Goal: Task Accomplishment & Management: Use online tool/utility

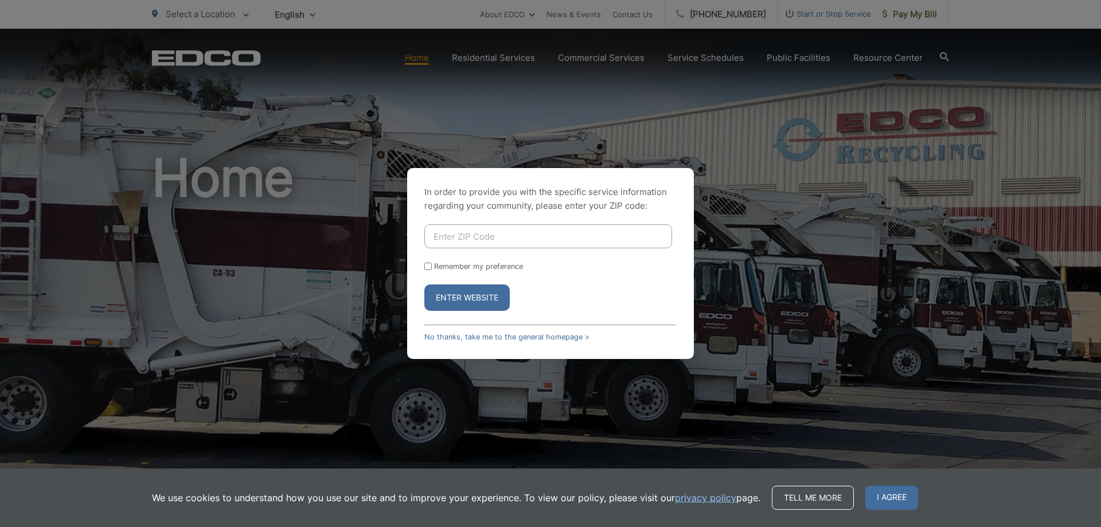
click at [531, 238] on input "Enter ZIP Code" at bounding box center [548, 236] width 248 height 24
type input "92084"
click at [488, 293] on button "Enter Website" at bounding box center [466, 298] width 85 height 26
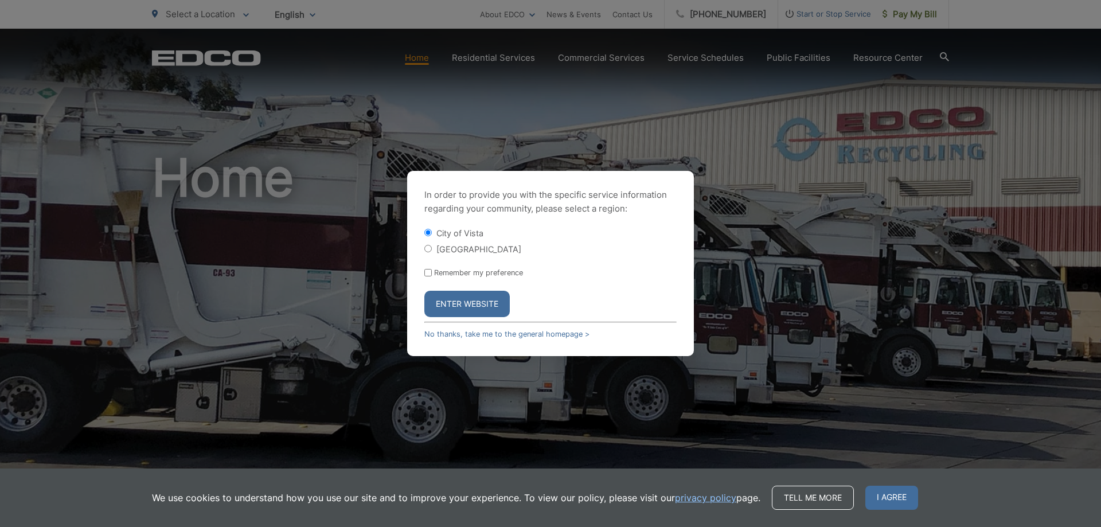
click at [478, 304] on button "Enter Website" at bounding box center [466, 304] width 85 height 26
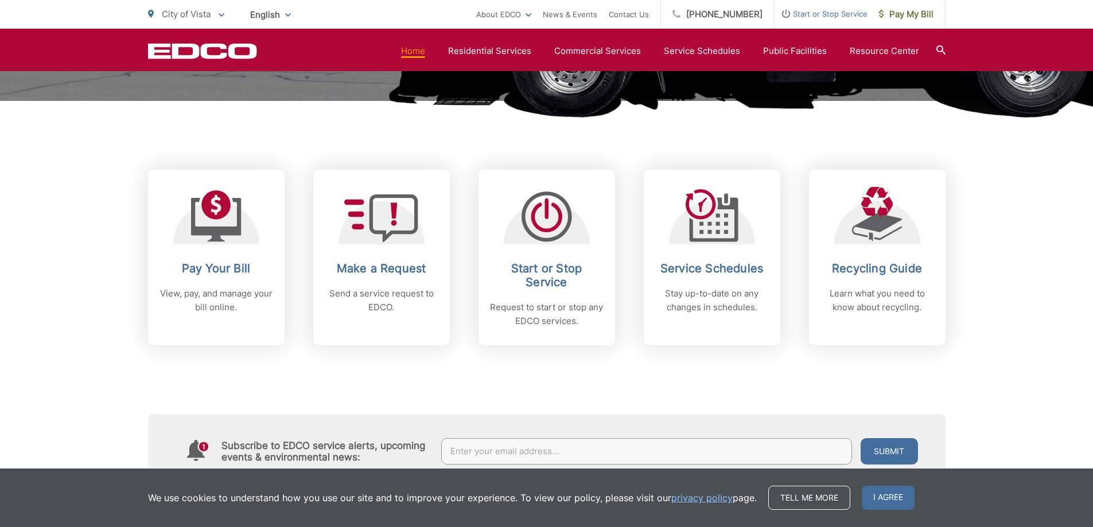
scroll to position [402, 0]
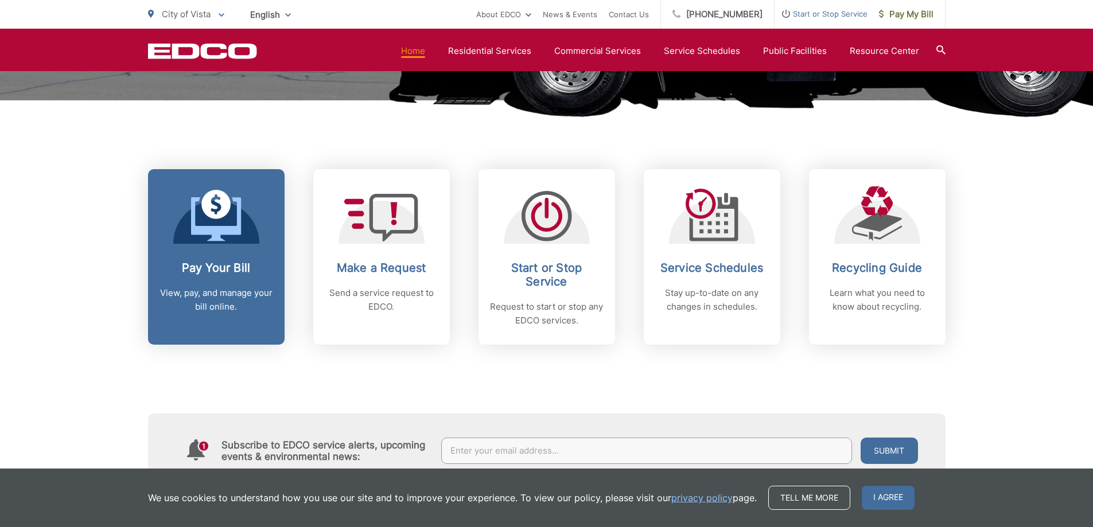
click at [229, 250] on link "Pay Your Bill View, pay, and manage your bill online." at bounding box center [216, 257] width 137 height 176
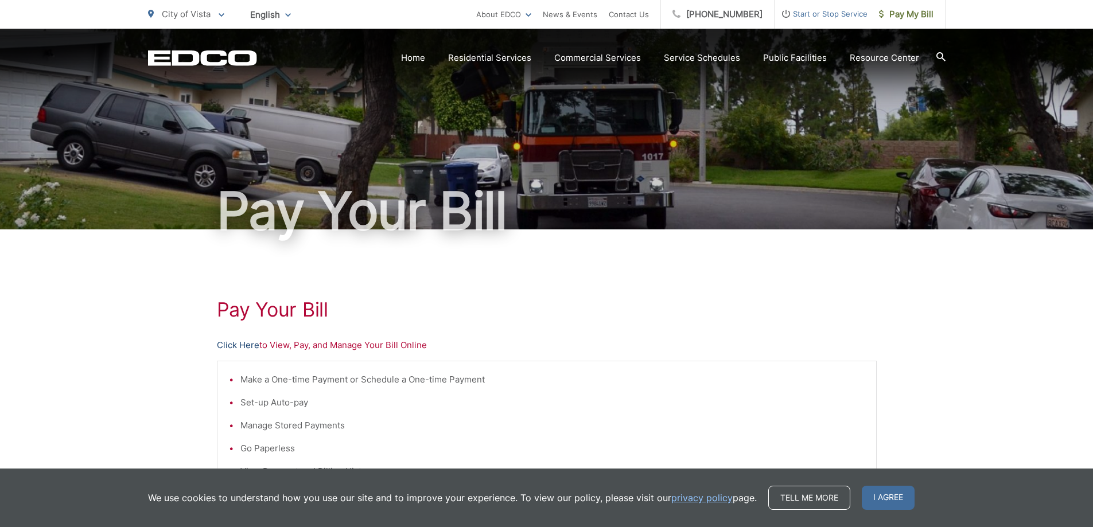
click at [235, 343] on link "Click Here" at bounding box center [238, 345] width 42 height 14
